Goal: Information Seeking & Learning: Find specific fact

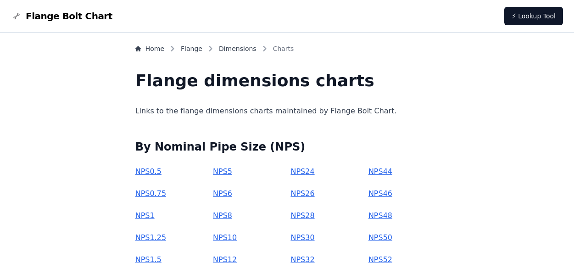
click at [104, 167] on div "Home Flange Dimensions Charts Flange dimensions charts Links to the flange dime…" at bounding box center [287, 277] width 552 height 466
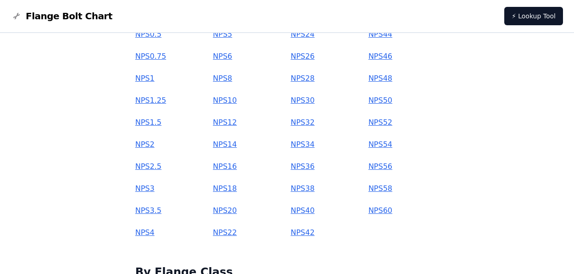
scroll to position [138, 0]
click at [303, 168] on link "NPS 36" at bounding box center [303, 166] width 24 height 9
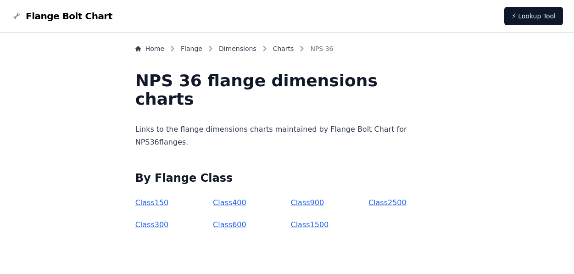
click at [306, 201] on link "Class 900" at bounding box center [308, 202] width 34 height 9
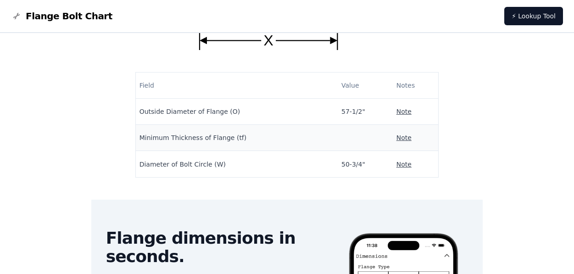
scroll to position [184, 0]
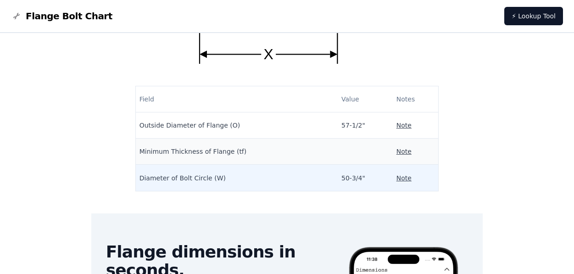
click at [397, 179] on p "Note" at bounding box center [404, 178] width 15 height 9
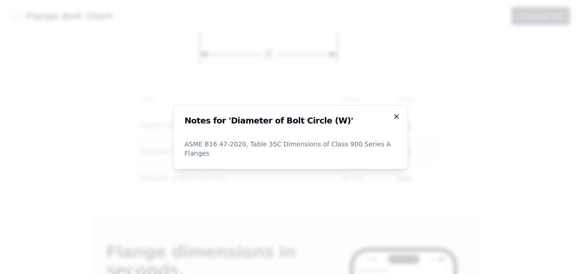
click at [396, 118] on icon "button" at bounding box center [397, 117] width 4 height 4
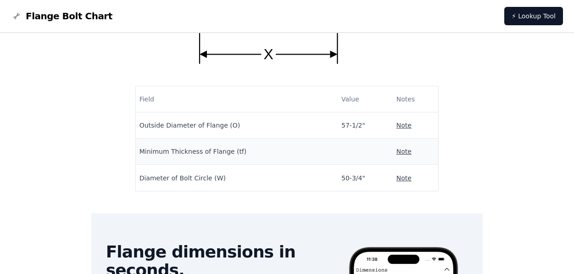
click at [448, 143] on div "Home Flange Dimensions Charts NPS 36 Class 900 Dimensions for NPS 36 Class 900 …" at bounding box center [287, 162] width 552 height 605
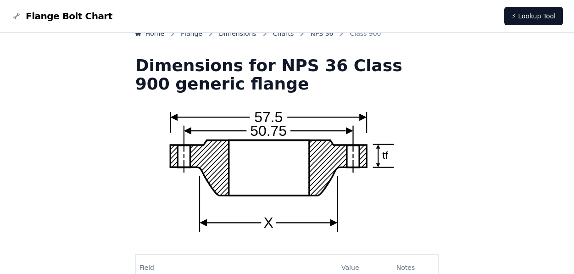
scroll to position [0, 0]
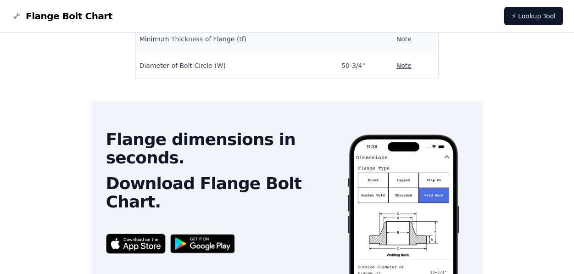
scroll to position [275, 0]
